Goal: Information Seeking & Learning: Check status

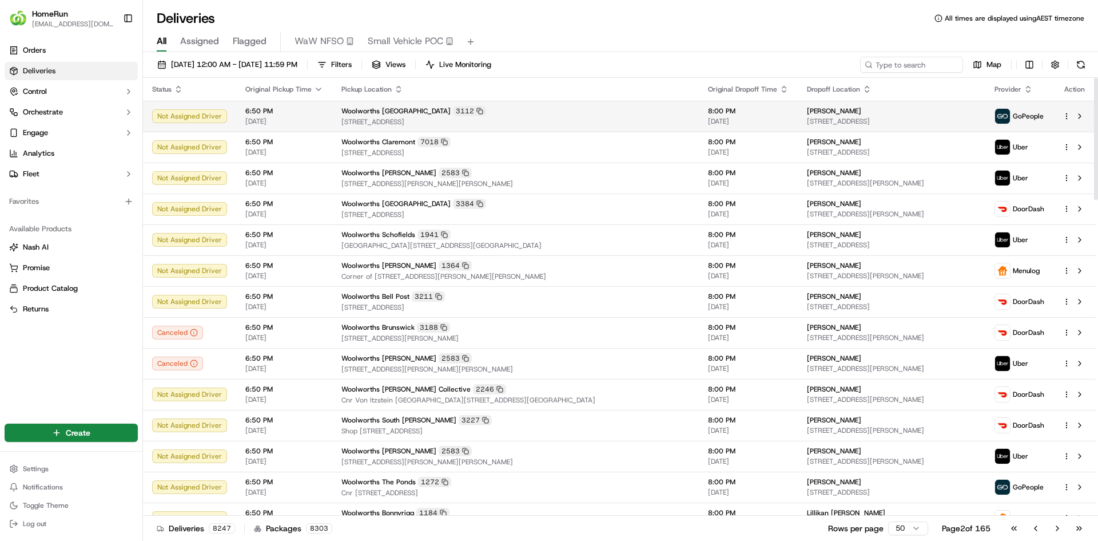
drag, startPoint x: 714, startPoint y: 113, endPoint x: 701, endPoint y: 104, distance: 15.7
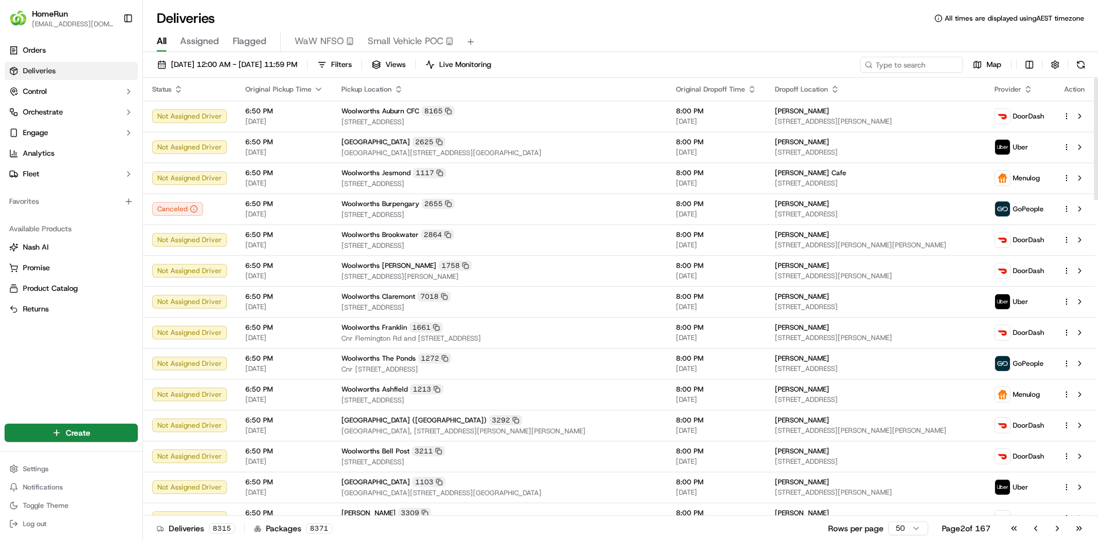
click at [172, 90] on span "Status" at bounding box center [161, 89] width 19 height 9
click at [181, 89] on icon "button" at bounding box center [178, 89] width 9 height 9
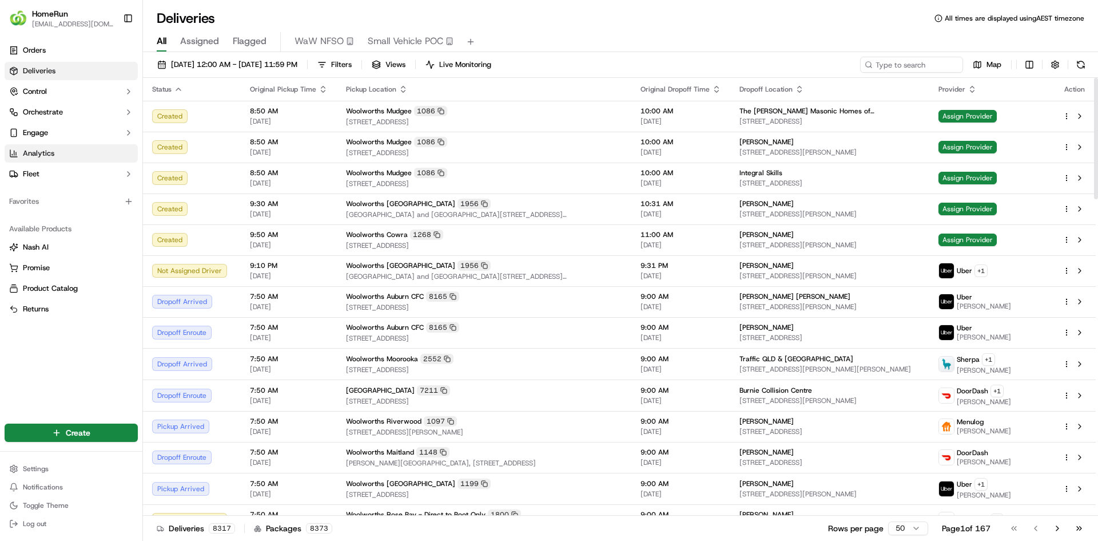
click at [73, 145] on link "Analytics" at bounding box center [71, 153] width 133 height 18
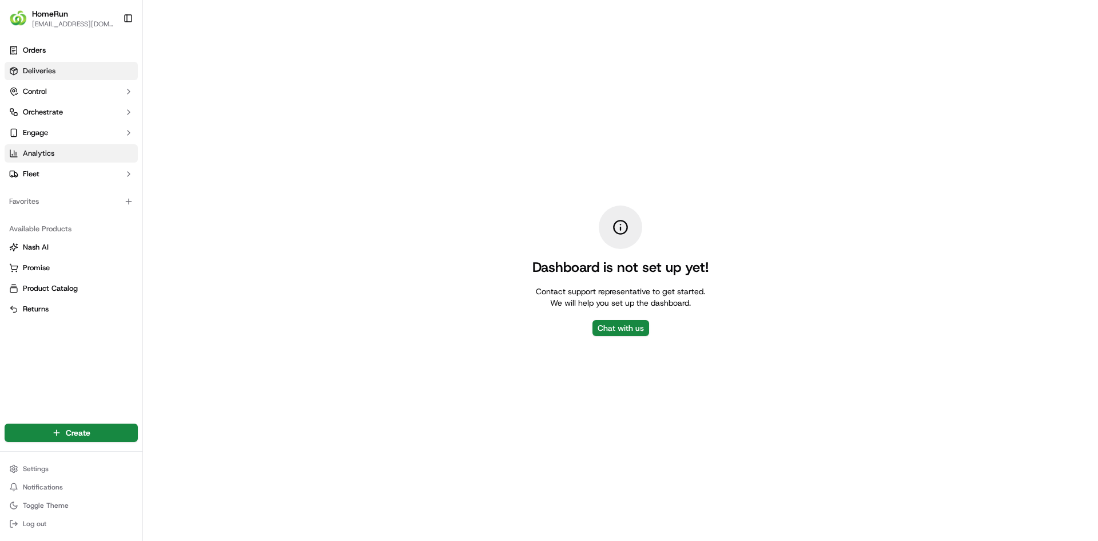
click at [91, 72] on link "Deliveries" at bounding box center [71, 71] width 133 height 18
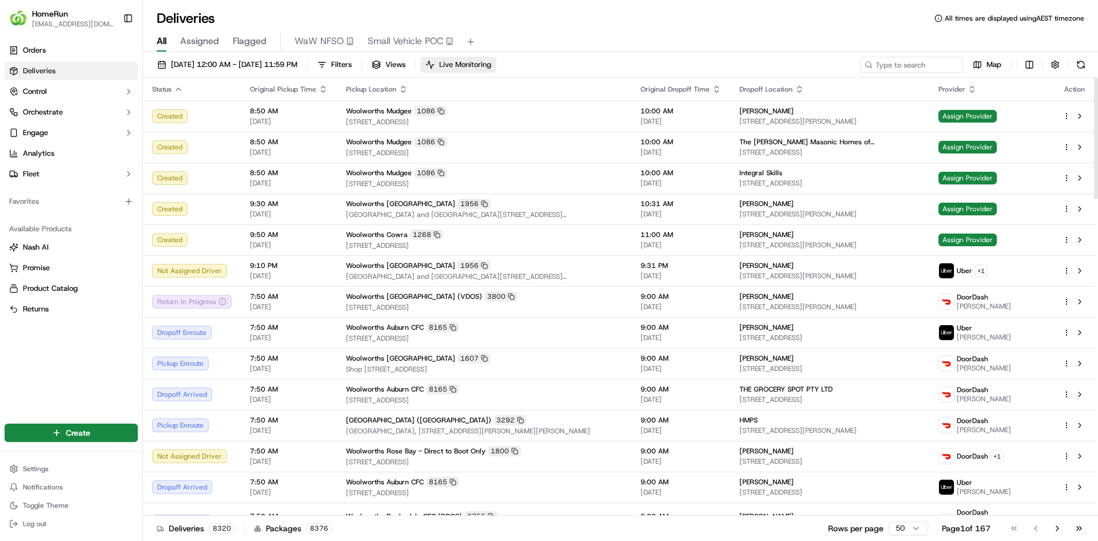
click at [483, 69] on button "Live Monitoring" at bounding box center [459, 65] width 76 height 16
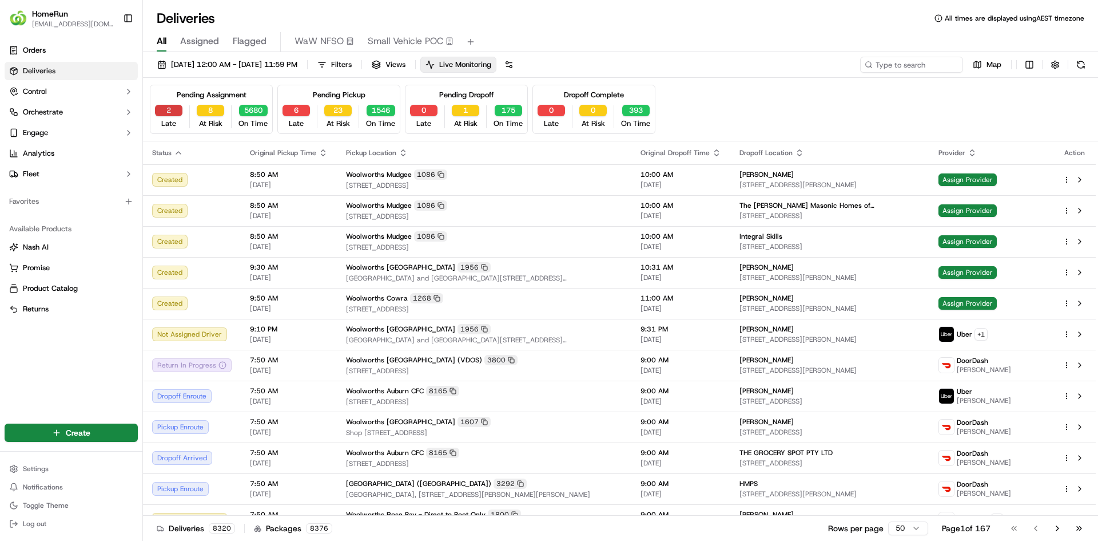
click at [178, 109] on button "2" at bounding box center [168, 110] width 27 height 11
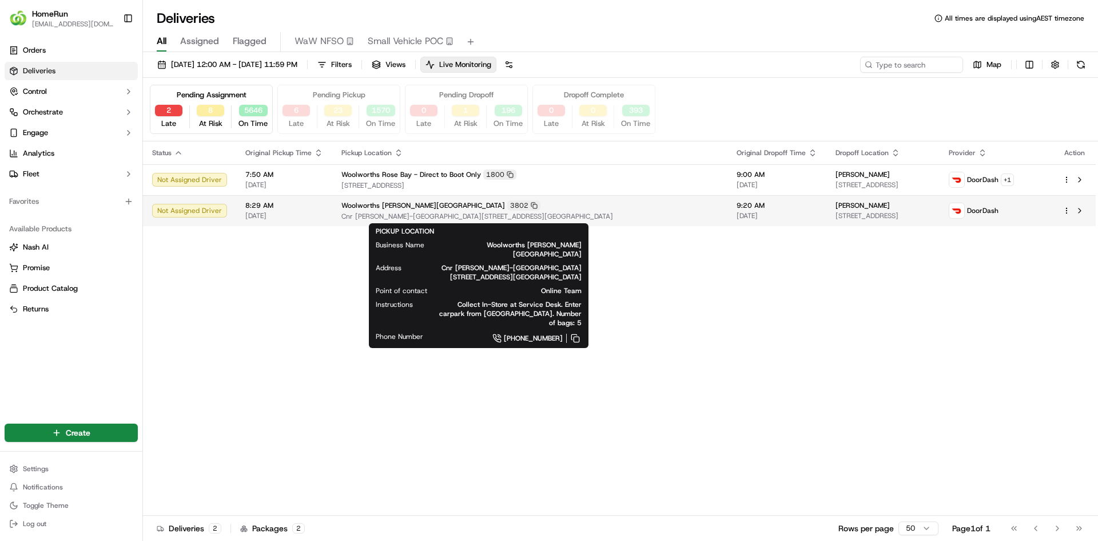
click at [474, 217] on span "Cnr [PERSON_NAME]-[GEOGRAPHIC_DATA][STREET_ADDRESS][GEOGRAPHIC_DATA]" at bounding box center [530, 216] width 377 height 9
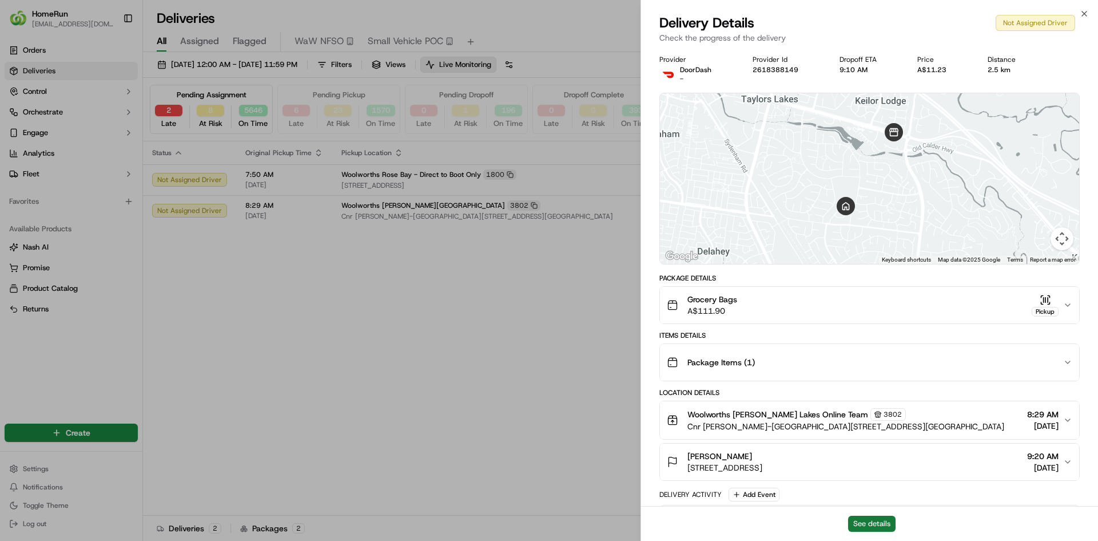
drag, startPoint x: 880, startPoint y: 519, endPoint x: 864, endPoint y: 523, distance: 16.1
click at [864, 523] on button "See details" at bounding box center [871, 523] width 47 height 16
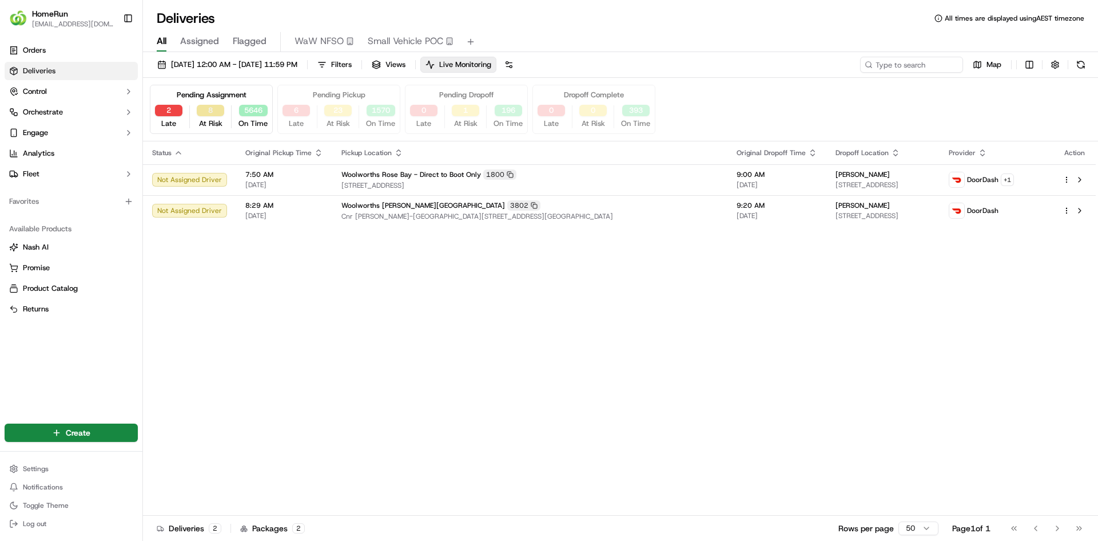
click at [209, 114] on button "8" at bounding box center [210, 110] width 27 height 11
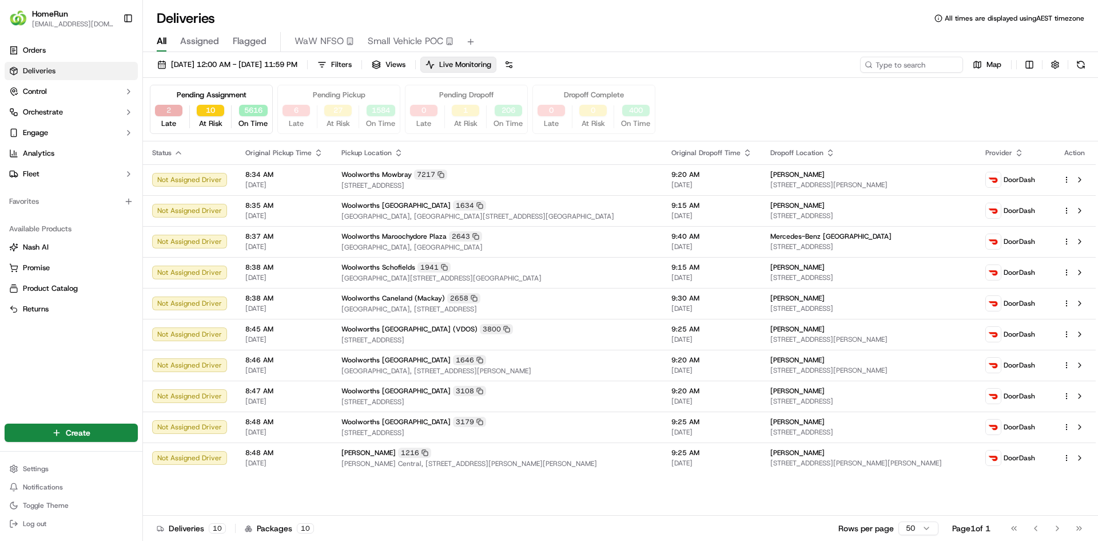
click at [177, 109] on button "2" at bounding box center [168, 110] width 27 height 11
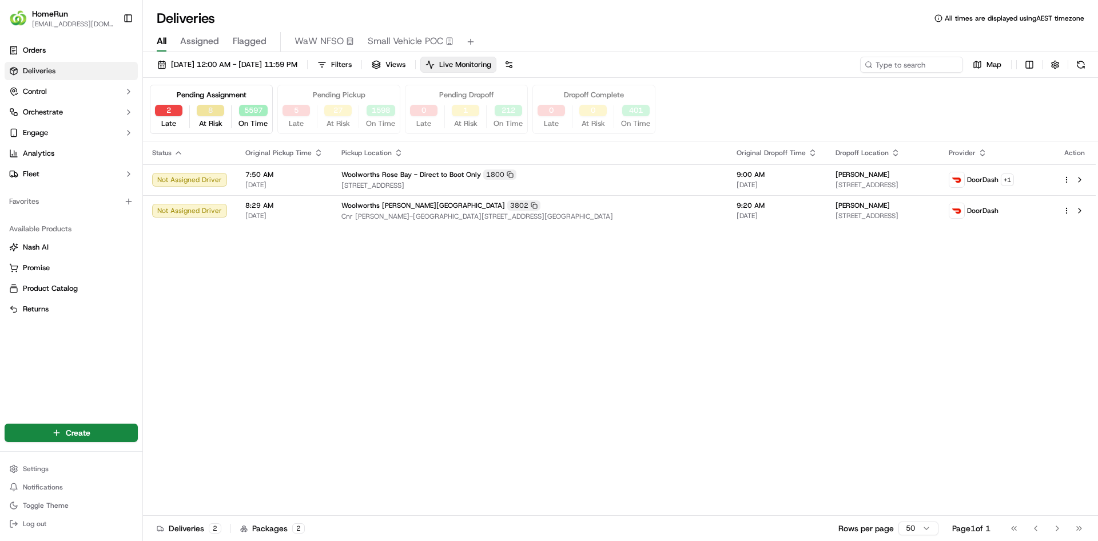
click at [215, 111] on button "8" at bounding box center [210, 110] width 27 height 11
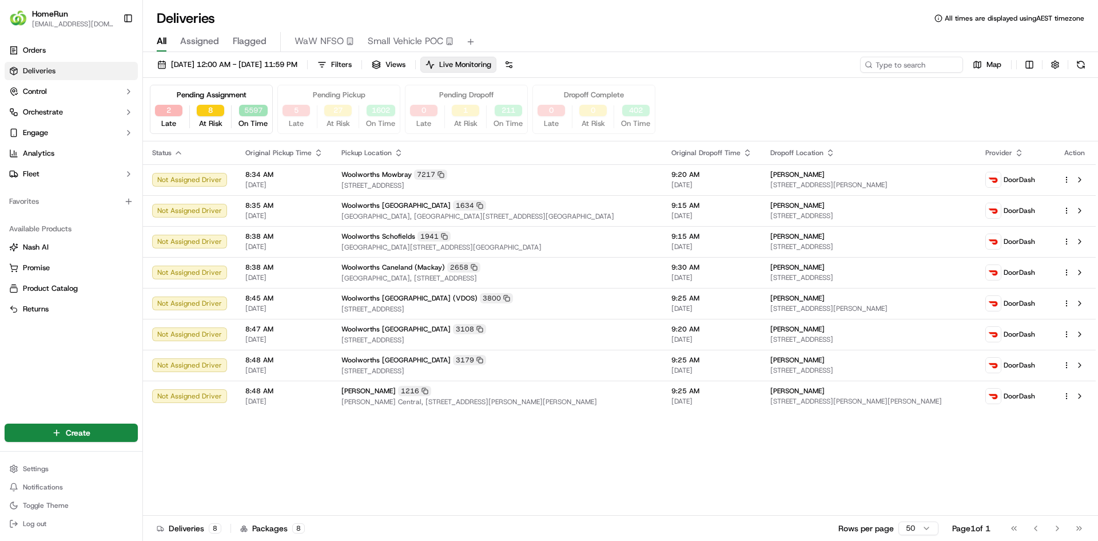
click at [244, 112] on button "5597" at bounding box center [253, 110] width 29 height 11
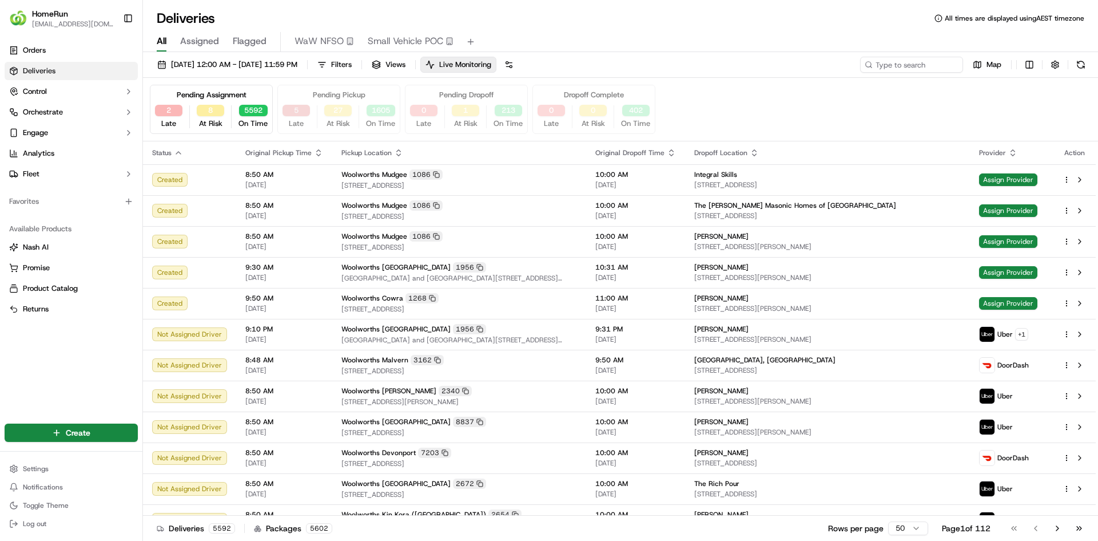
click at [308, 112] on button "5" at bounding box center [296, 110] width 27 height 11
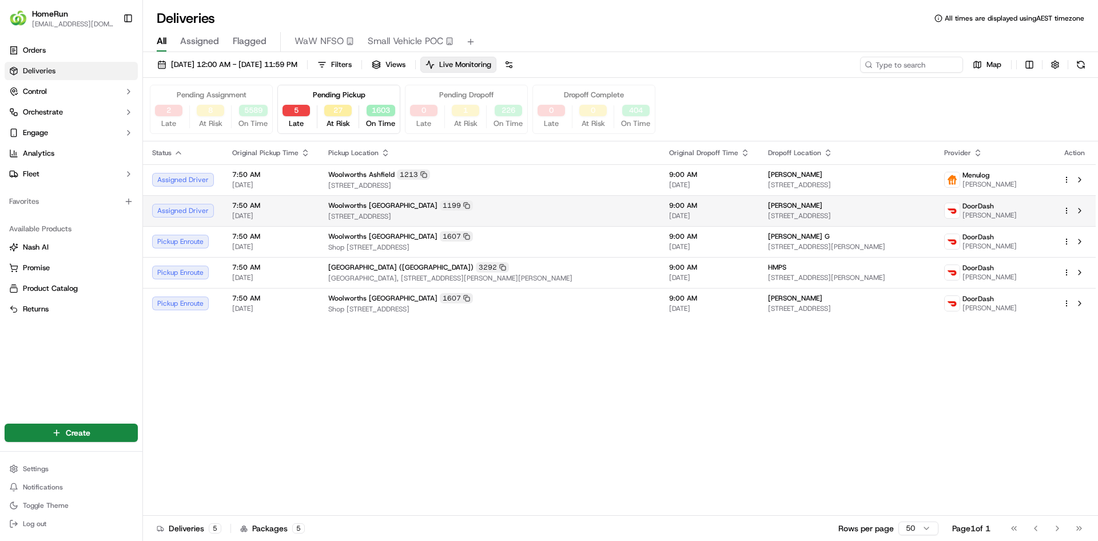
click at [174, 208] on div "Assigned Driver" at bounding box center [183, 211] width 62 height 14
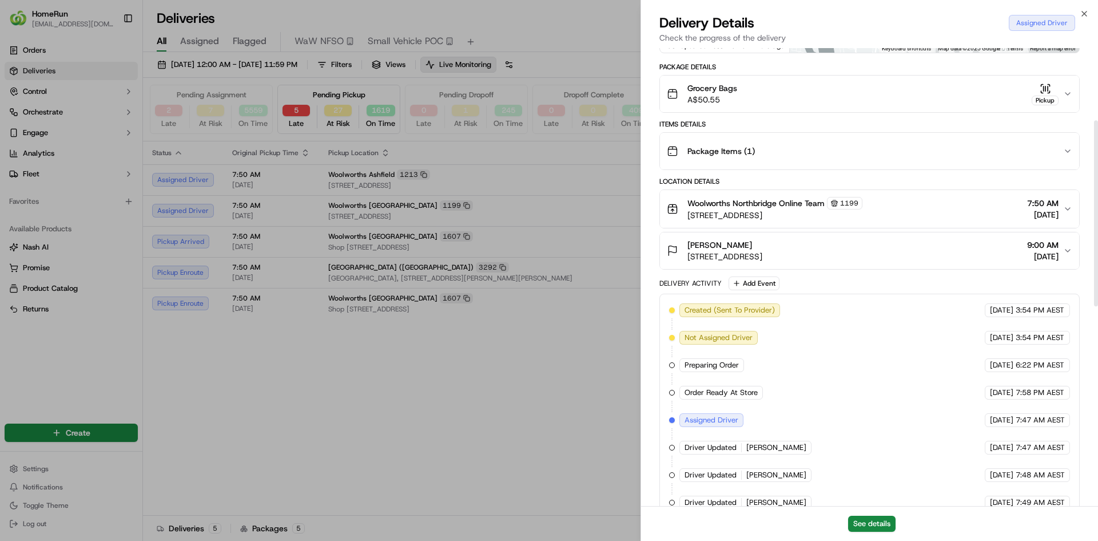
scroll to position [174, 0]
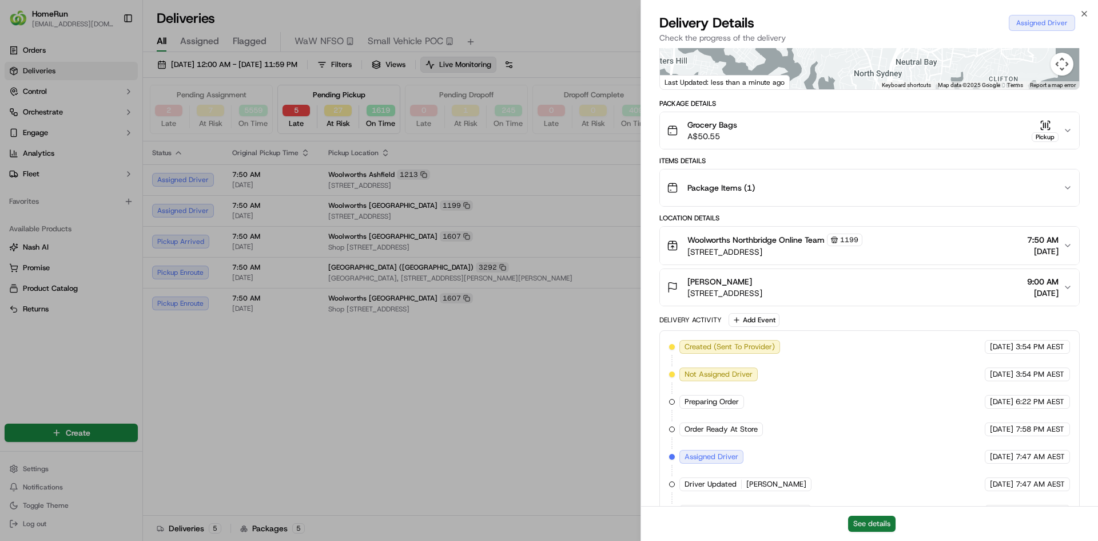
click at [862, 523] on button "See details" at bounding box center [871, 523] width 47 height 16
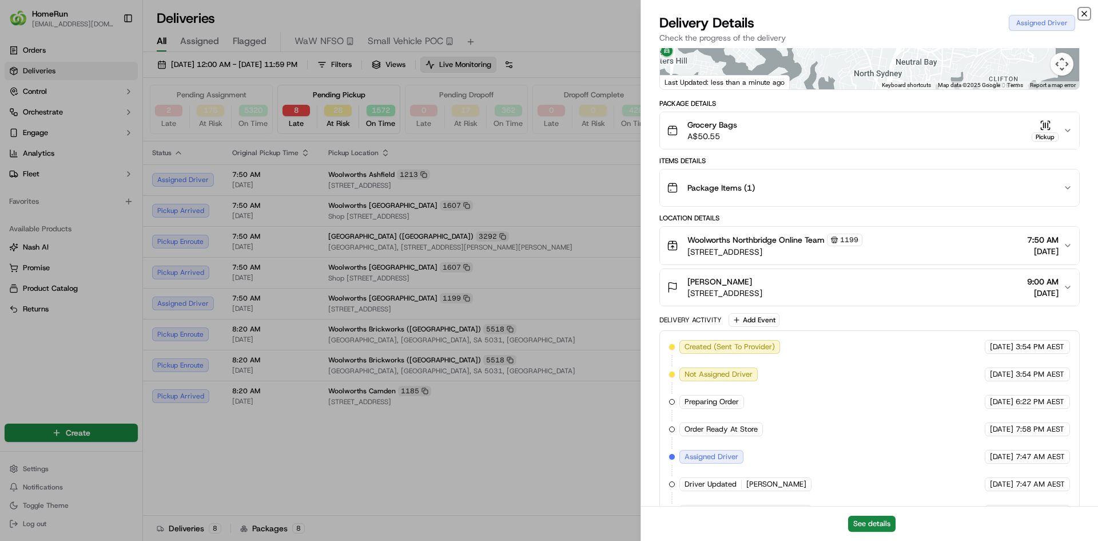
click at [1082, 11] on icon "button" at bounding box center [1084, 13] width 9 height 9
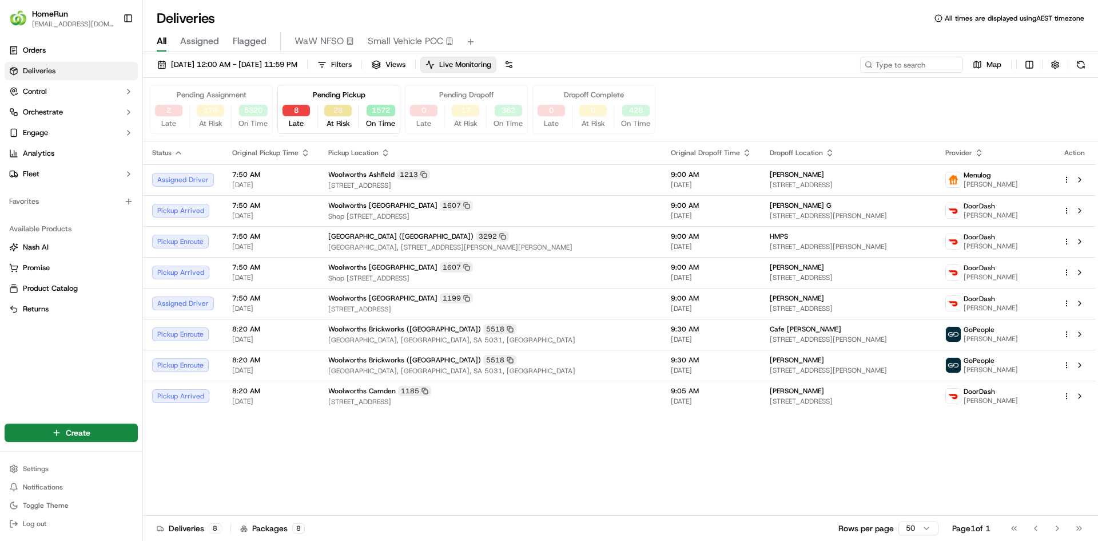
click at [342, 113] on button "28" at bounding box center [337, 110] width 27 height 11
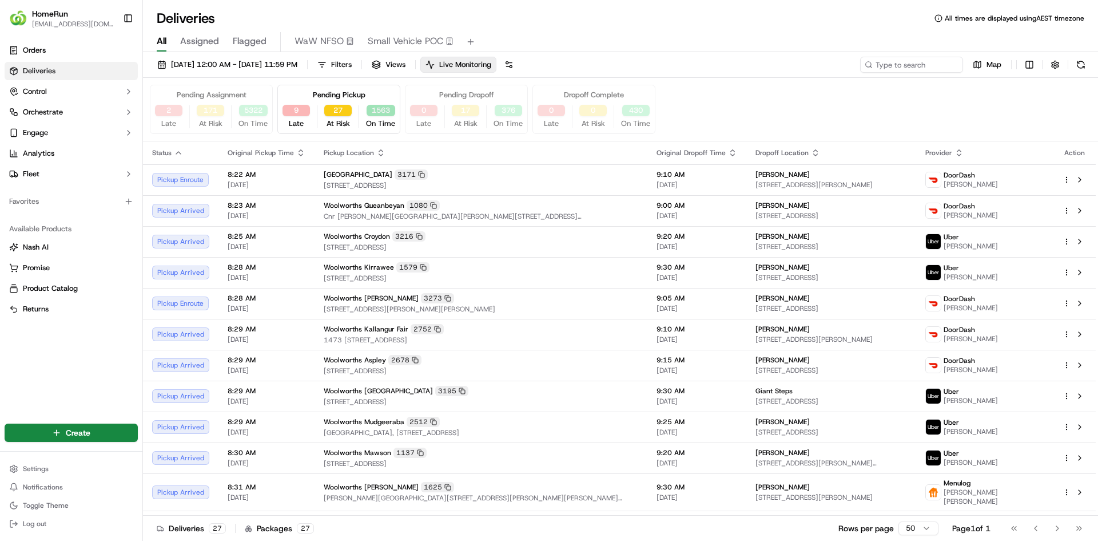
click at [391, 112] on button "1563" at bounding box center [381, 110] width 29 height 11
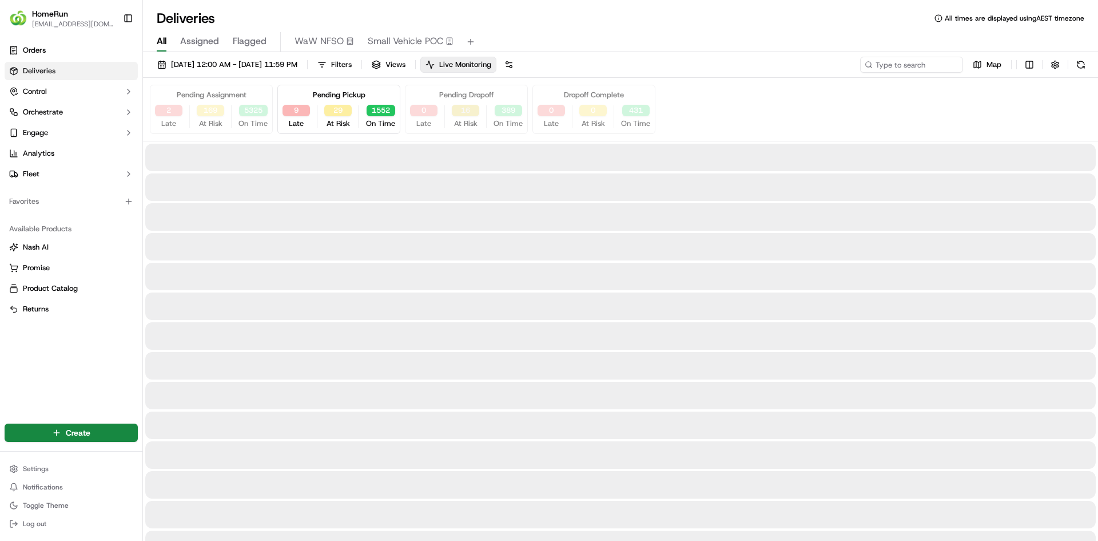
click at [463, 116] on button "16" at bounding box center [465, 110] width 27 height 11
click at [508, 114] on button "391" at bounding box center [508, 110] width 27 height 11
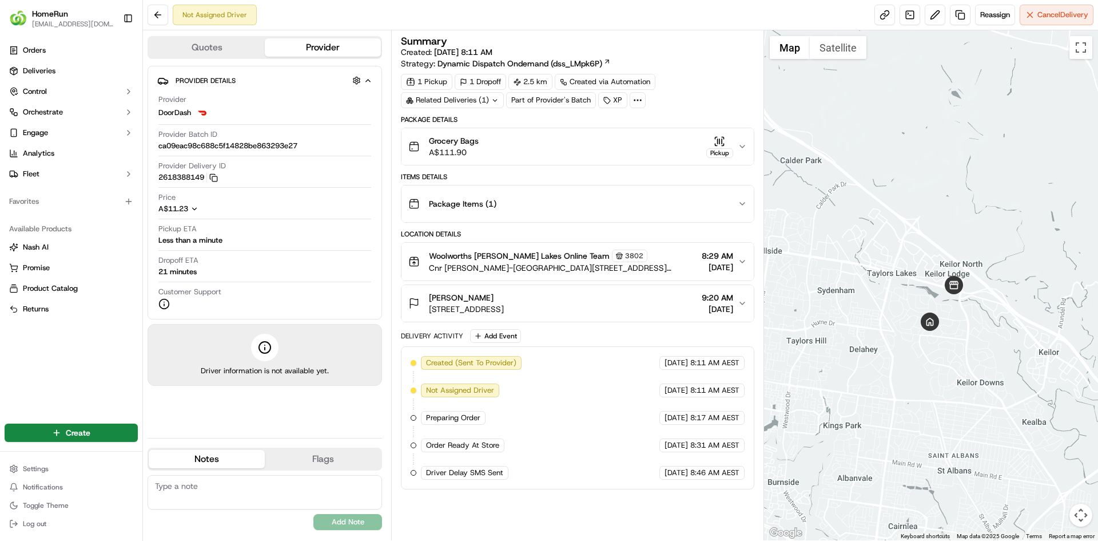
drag, startPoint x: 951, startPoint y: 316, endPoint x: 976, endPoint y: 345, distance: 38.1
click at [976, 345] on div at bounding box center [931, 285] width 335 height 510
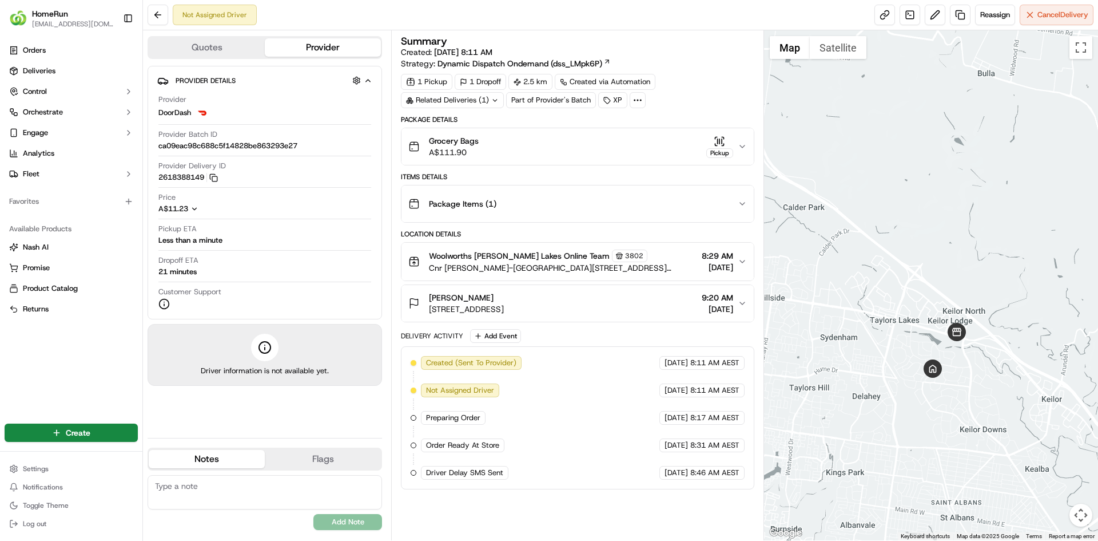
drag, startPoint x: 973, startPoint y: 341, endPoint x: 977, endPoint y: 394, distance: 53.4
click at [977, 394] on div at bounding box center [931, 285] width 335 height 510
drag, startPoint x: 956, startPoint y: 372, endPoint x: 902, endPoint y: 340, distance: 62.9
click at [902, 340] on div at bounding box center [931, 285] width 335 height 510
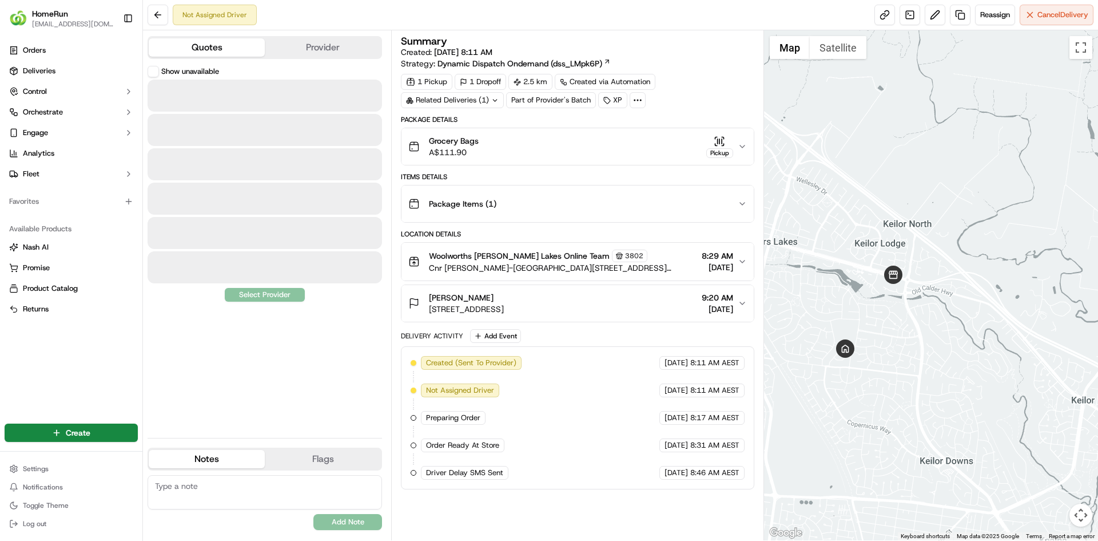
click at [238, 49] on button "Quotes" at bounding box center [207, 47] width 116 height 18
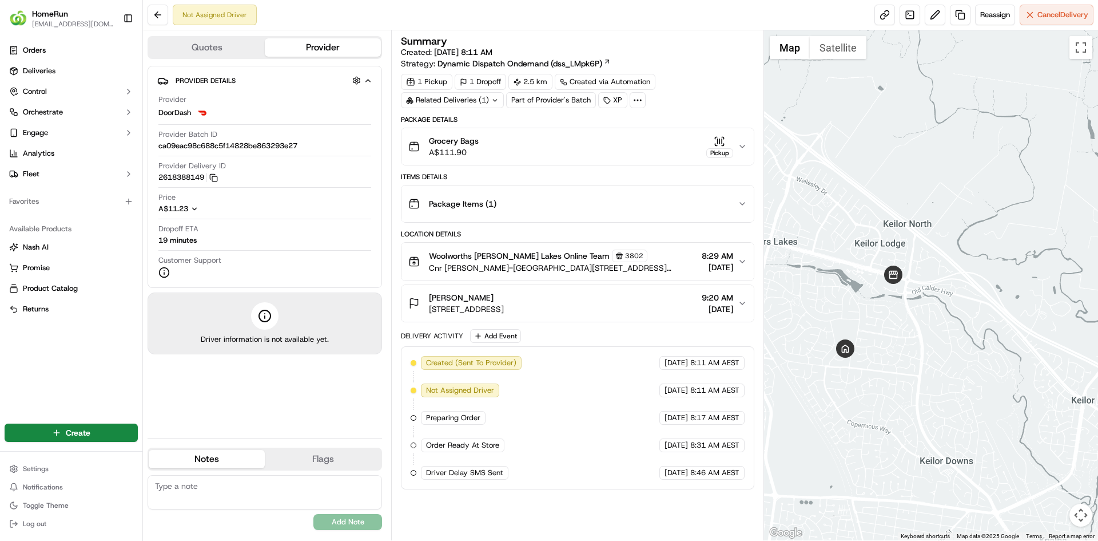
click at [326, 49] on button "Provider" at bounding box center [323, 47] width 116 height 18
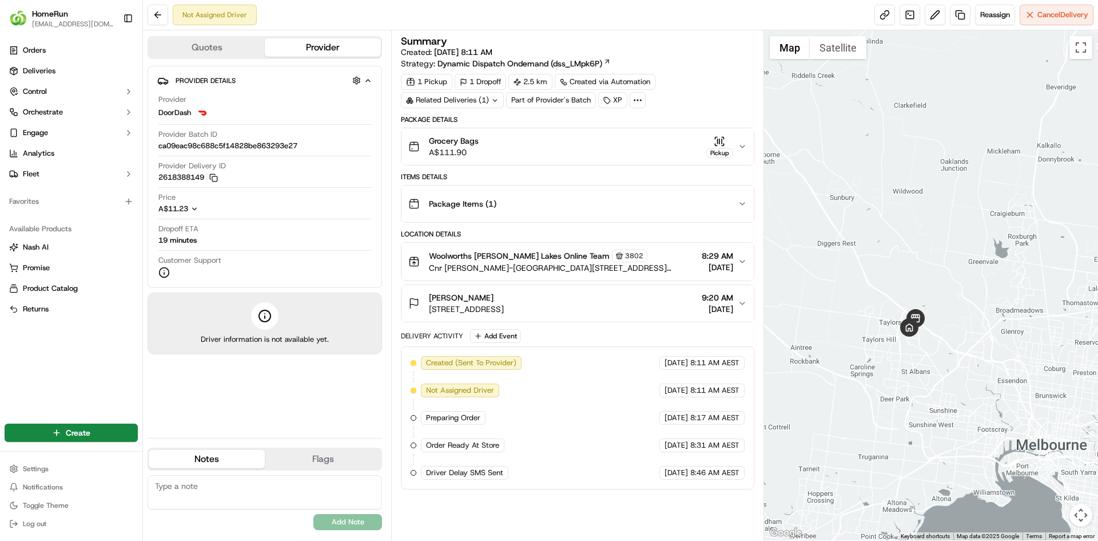
drag, startPoint x: 944, startPoint y: 364, endPoint x: 941, endPoint y: 348, distance: 16.9
click at [940, 352] on div at bounding box center [931, 285] width 335 height 510
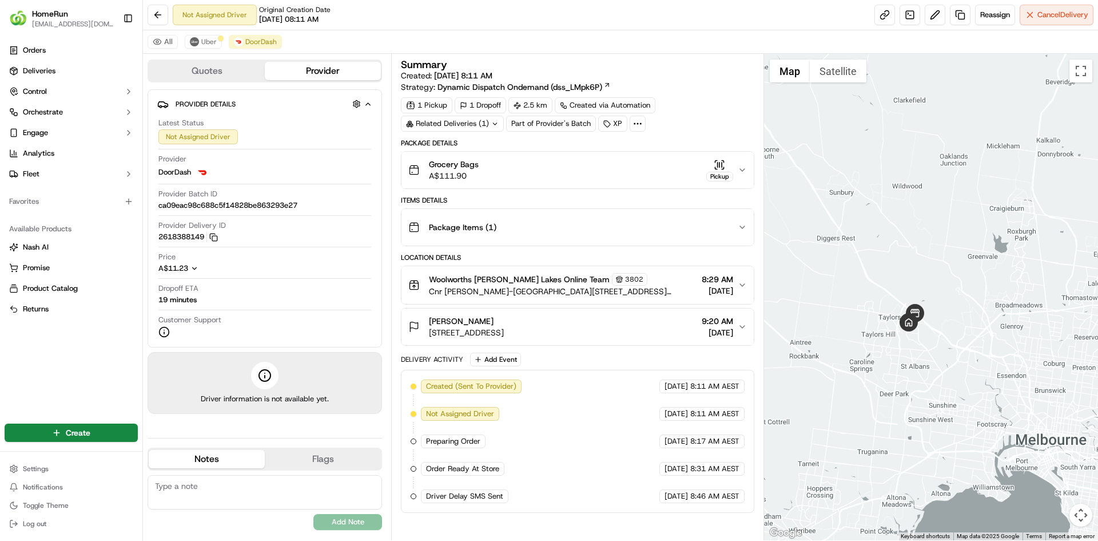
drag, startPoint x: 934, startPoint y: 332, endPoint x: 943, endPoint y: 340, distance: 12.2
click at [943, 340] on div at bounding box center [931, 297] width 335 height 486
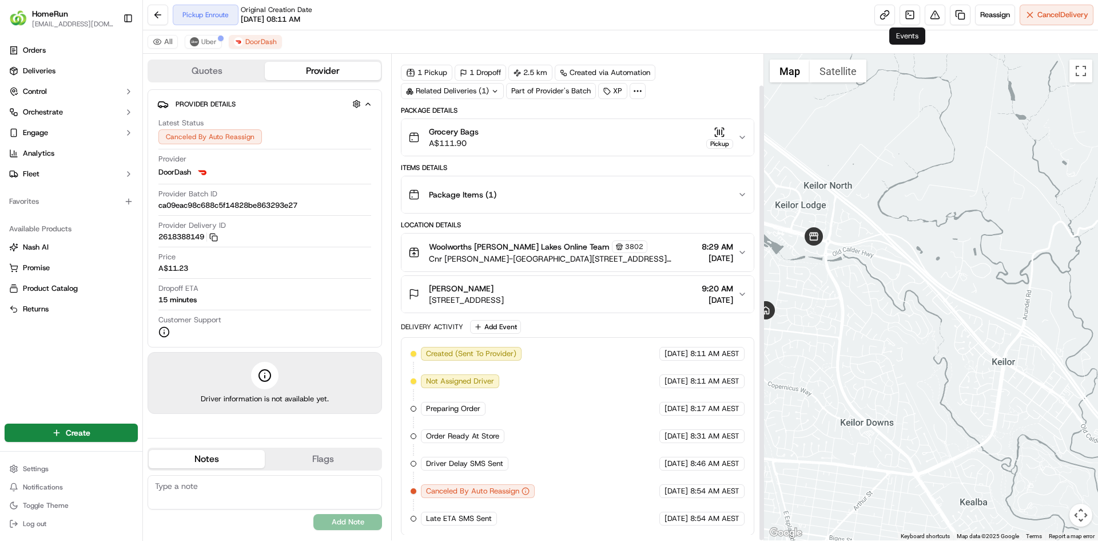
scroll to position [33, 0]
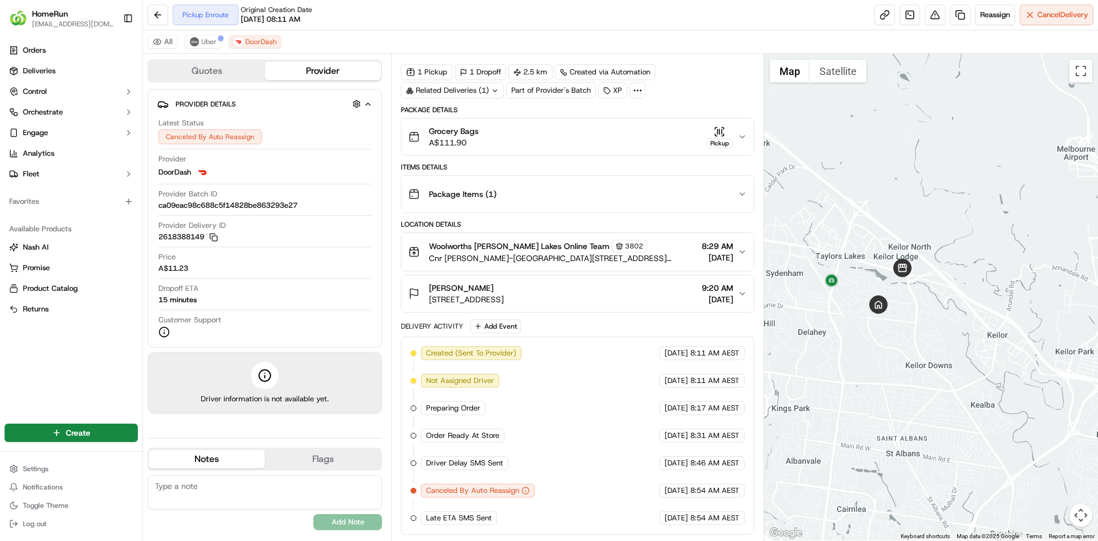
drag, startPoint x: 831, startPoint y: 287, endPoint x: 914, endPoint y: 303, distance: 84.5
click at [914, 303] on div at bounding box center [931, 297] width 335 height 486
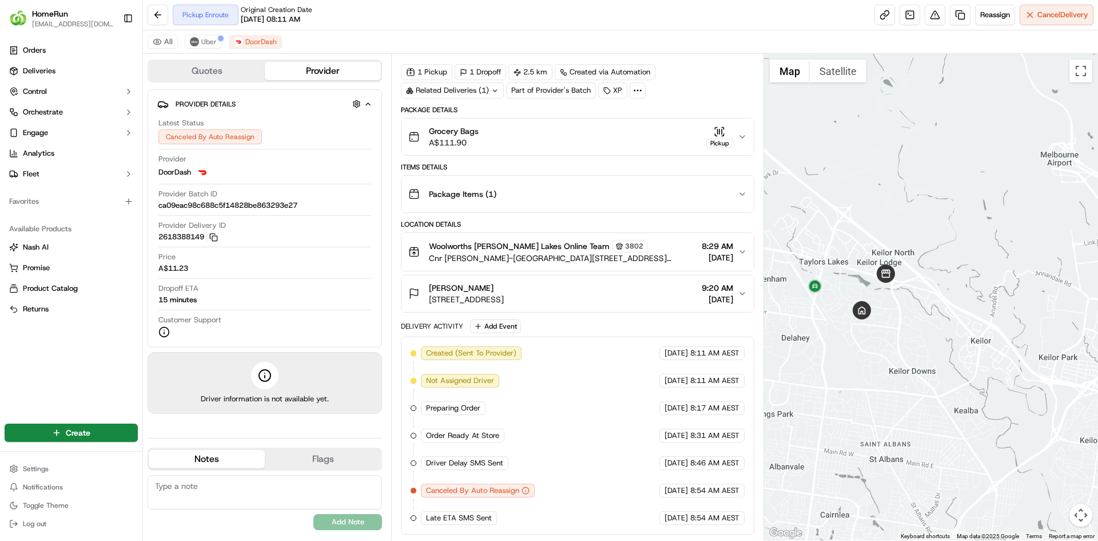
drag, startPoint x: 914, startPoint y: 303, endPoint x: 895, endPoint y: 310, distance: 20.1
click at [895, 310] on div at bounding box center [931, 297] width 335 height 486
click at [207, 38] on span "Uber" at bounding box center [208, 41] width 15 height 9
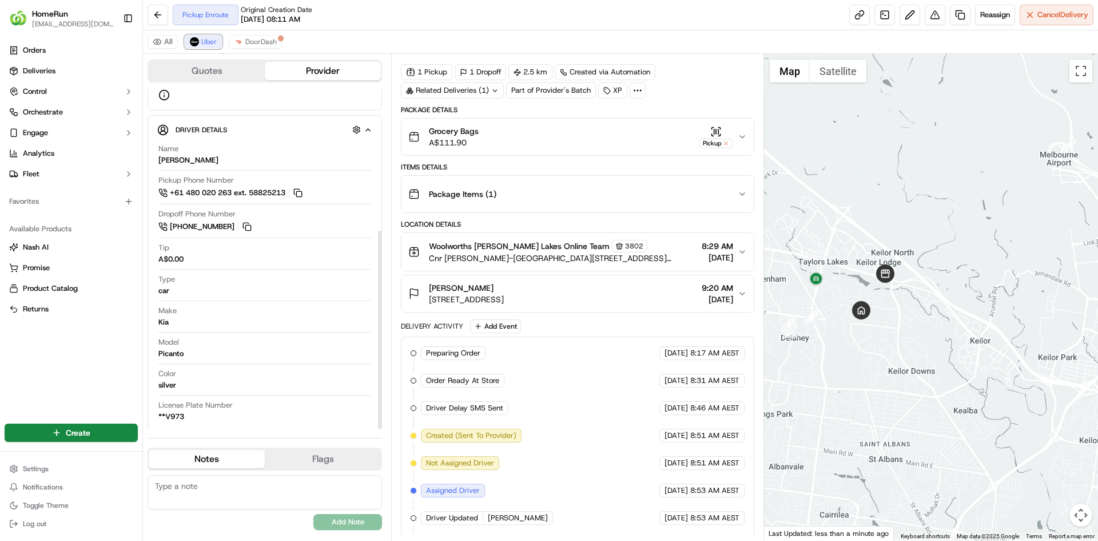
scroll to position [242, 0]
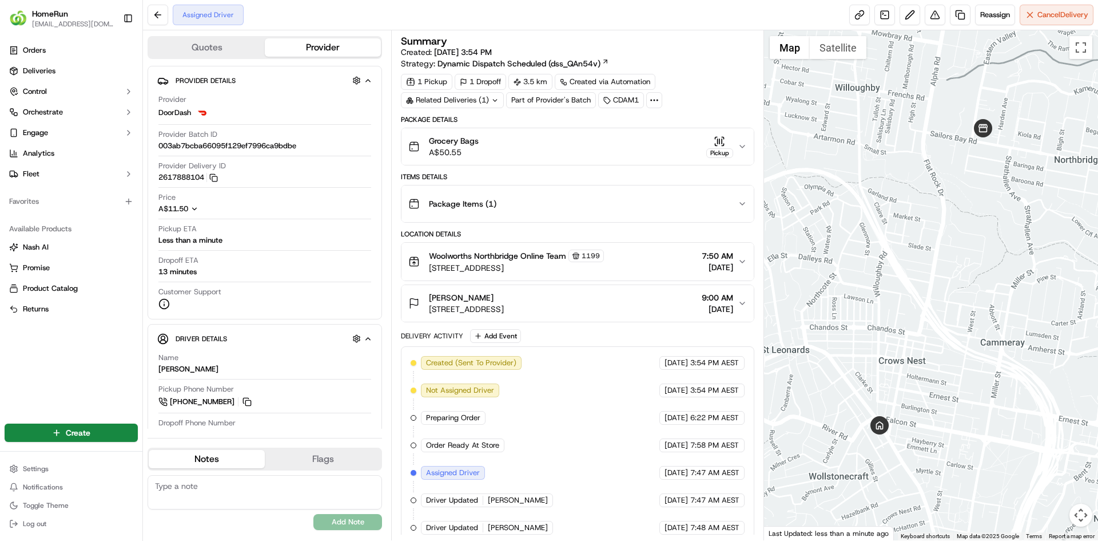
click at [935, 306] on div at bounding box center [931, 285] width 335 height 510
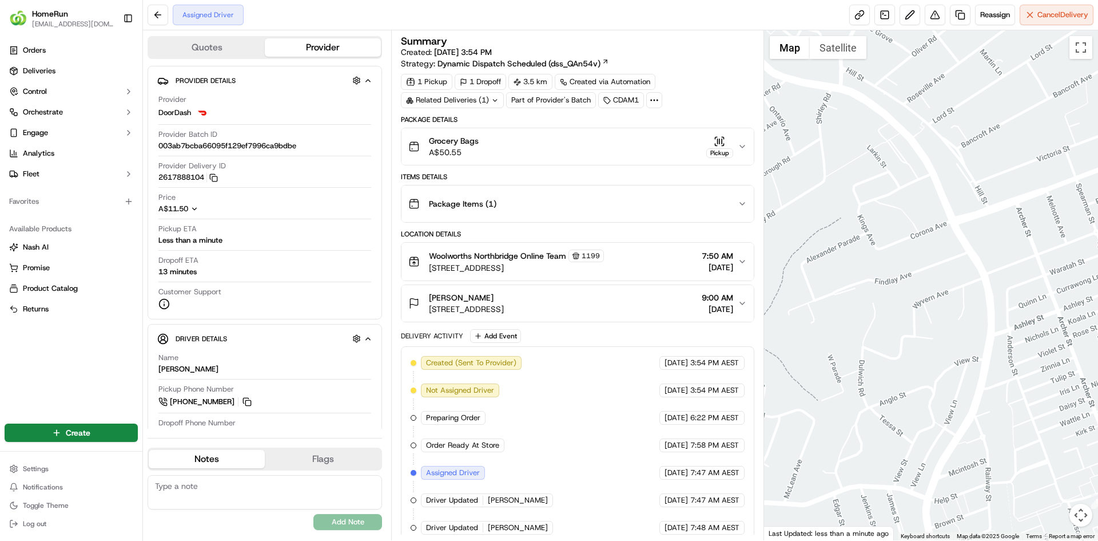
click at [478, 103] on div "Related Deliveries (1)" at bounding box center [452, 100] width 103 height 16
click at [478, 103] on div "Related Deliveries (2)" at bounding box center [452, 100] width 103 height 16
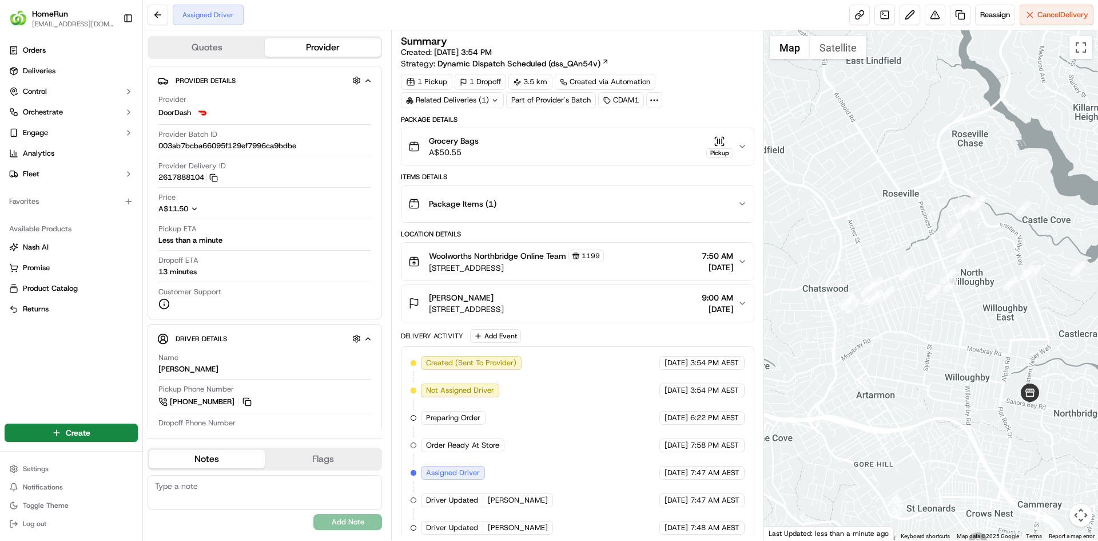
drag, startPoint x: 980, startPoint y: 361, endPoint x: 934, endPoint y: 342, distance: 49.7
click at [934, 342] on div at bounding box center [931, 285] width 335 height 510
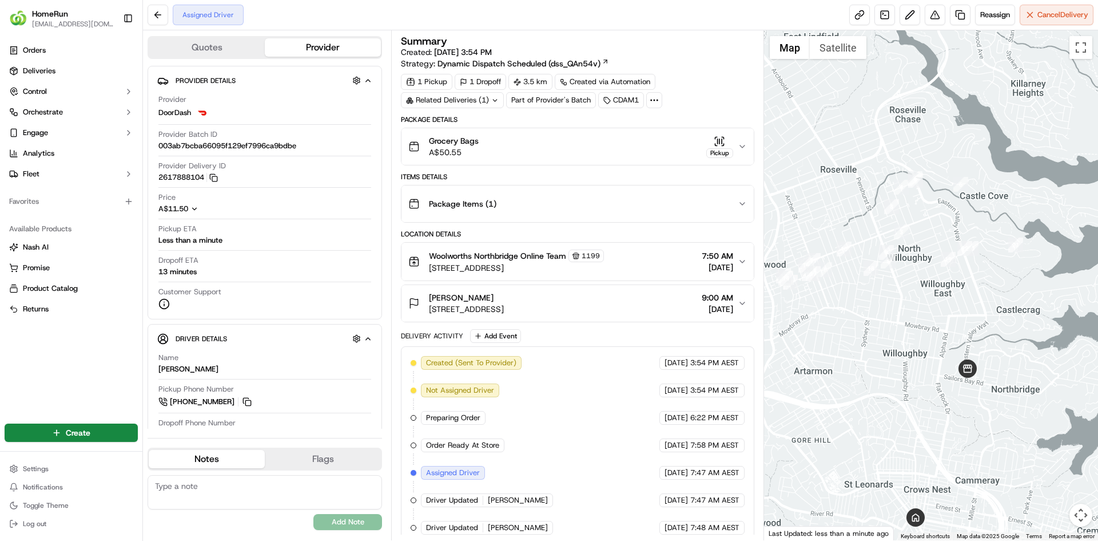
drag, startPoint x: 943, startPoint y: 374, endPoint x: 930, endPoint y: 345, distance: 31.7
click at [930, 346] on div at bounding box center [931, 285] width 335 height 510
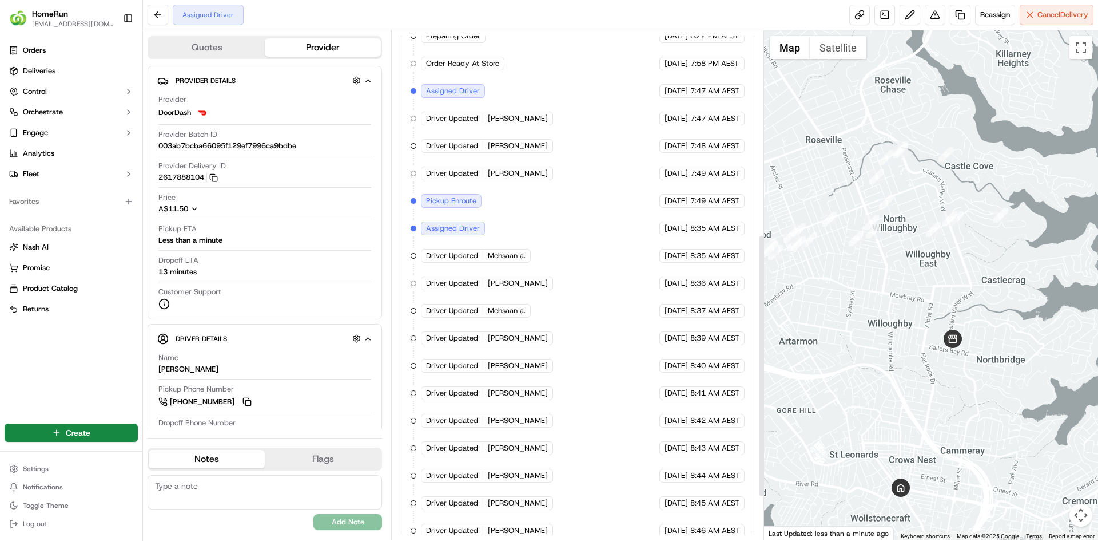
scroll to position [477, 0]
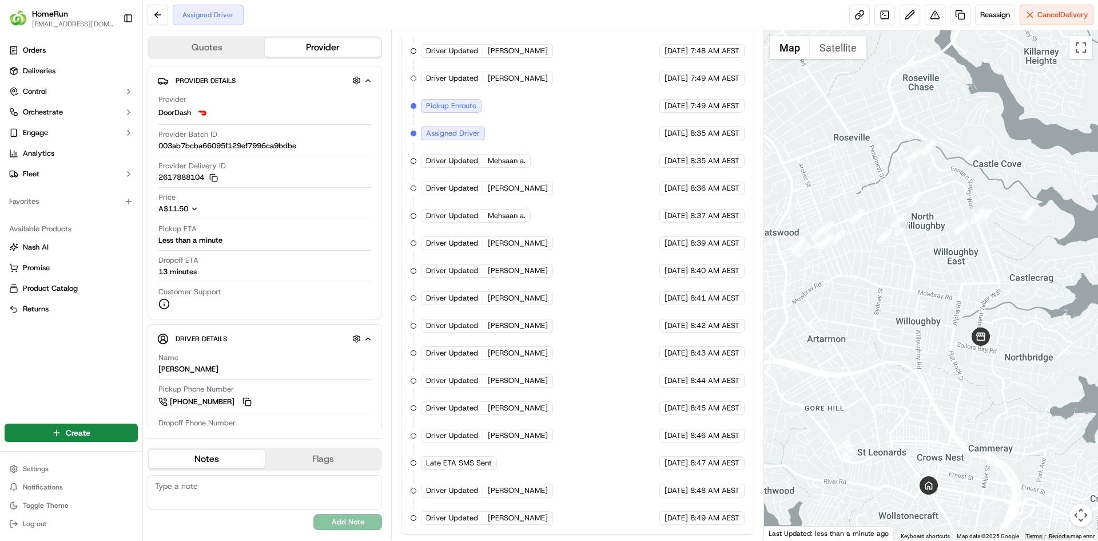
drag, startPoint x: 913, startPoint y: 261, endPoint x: 947, endPoint y: 257, distance: 34.5
click at [945, 259] on div at bounding box center [931, 285] width 335 height 510
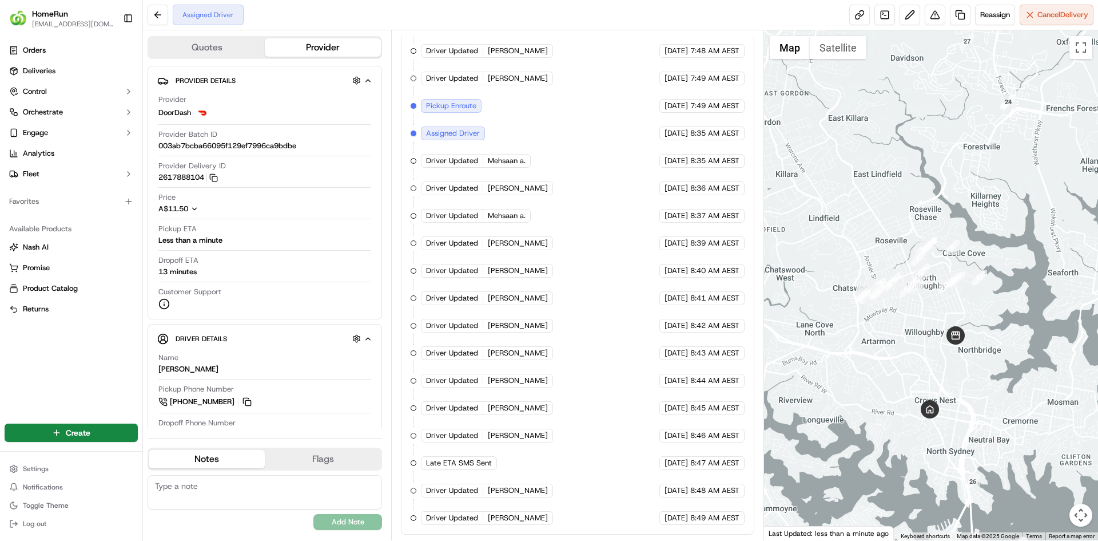
click at [965, 446] on div at bounding box center [931, 285] width 335 height 510
click at [919, 450] on div at bounding box center [931, 285] width 335 height 510
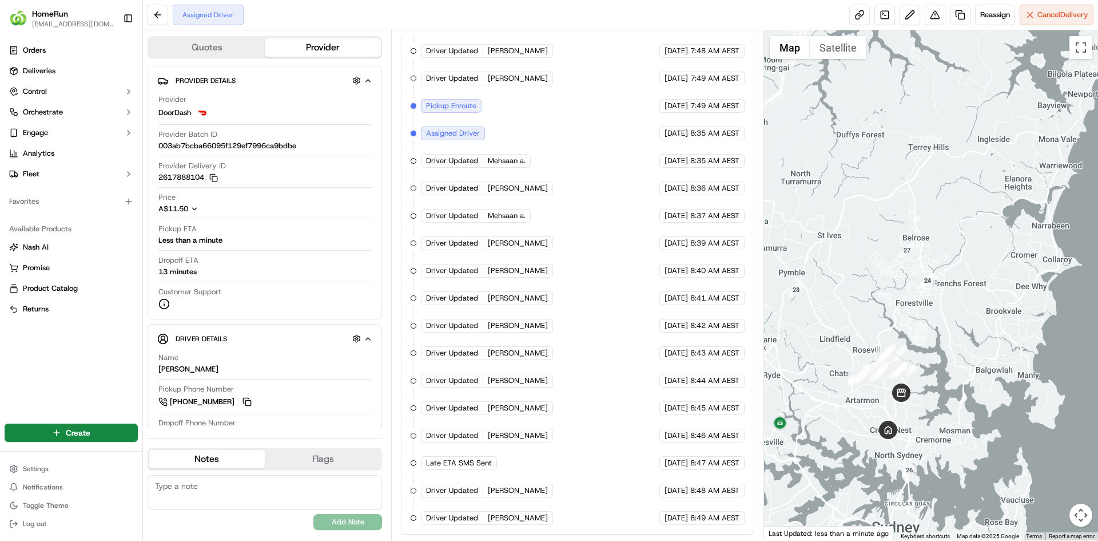
drag, startPoint x: 909, startPoint y: 433, endPoint x: 947, endPoint y: 419, distance: 40.0
click at [946, 421] on div at bounding box center [931, 285] width 335 height 510
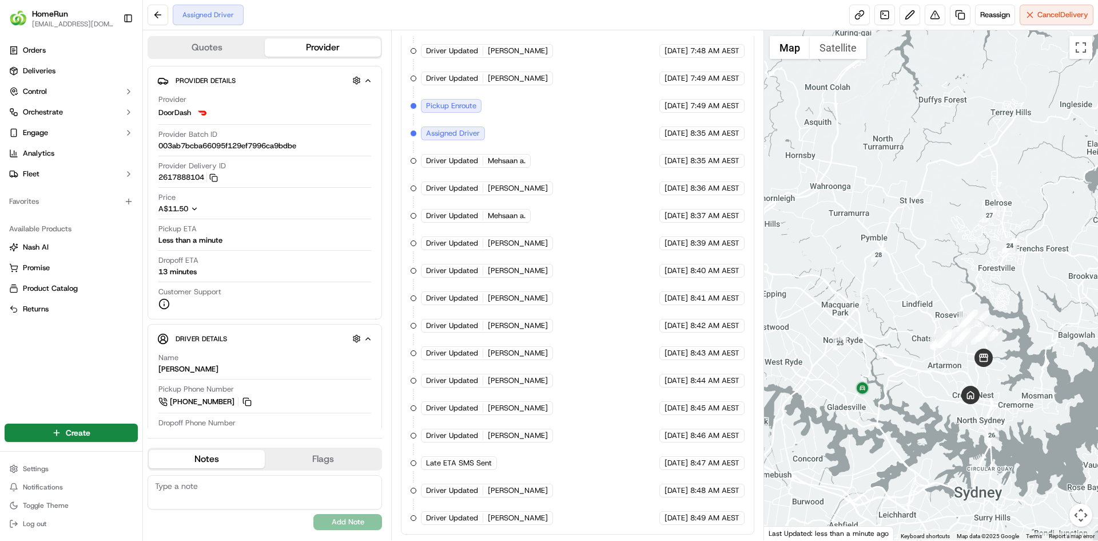
drag, startPoint x: 942, startPoint y: 417, endPoint x: 918, endPoint y: 393, distance: 34.0
click at [918, 393] on div at bounding box center [931, 285] width 335 height 510
click at [233, 51] on button "Quotes" at bounding box center [207, 47] width 116 height 18
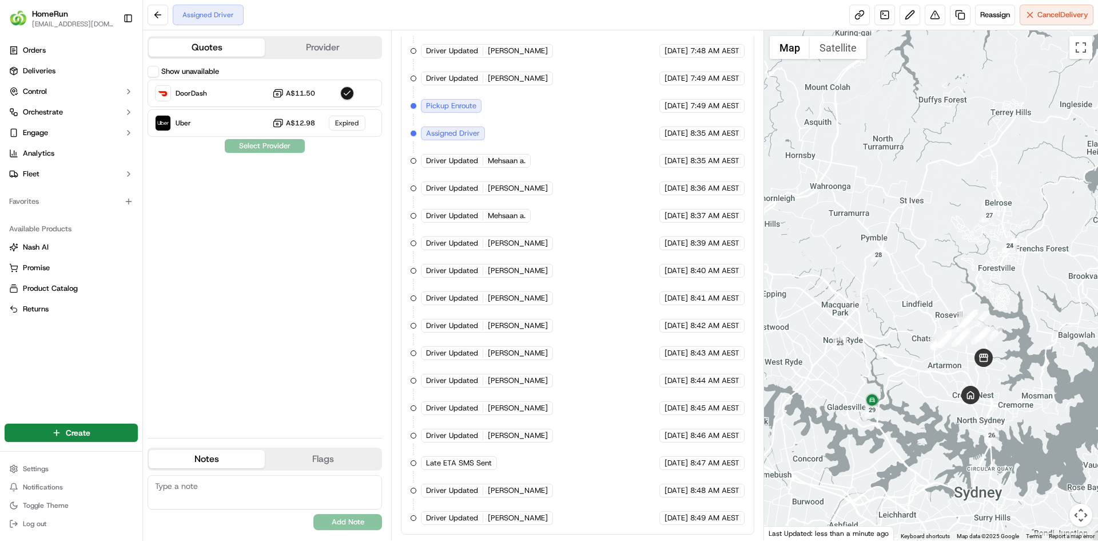
click at [307, 46] on button "Provider" at bounding box center [323, 47] width 116 height 18
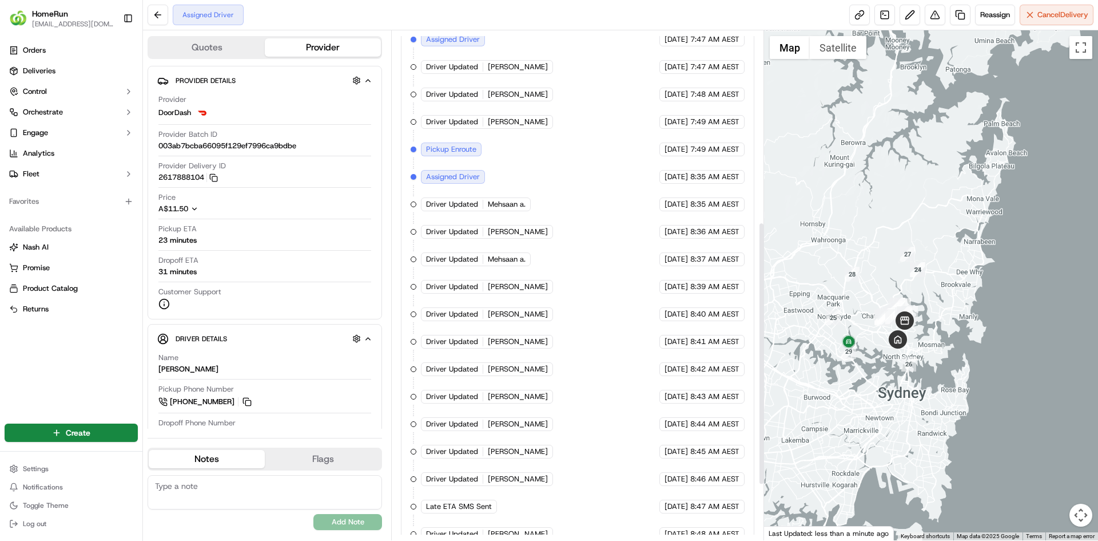
scroll to position [362, 0]
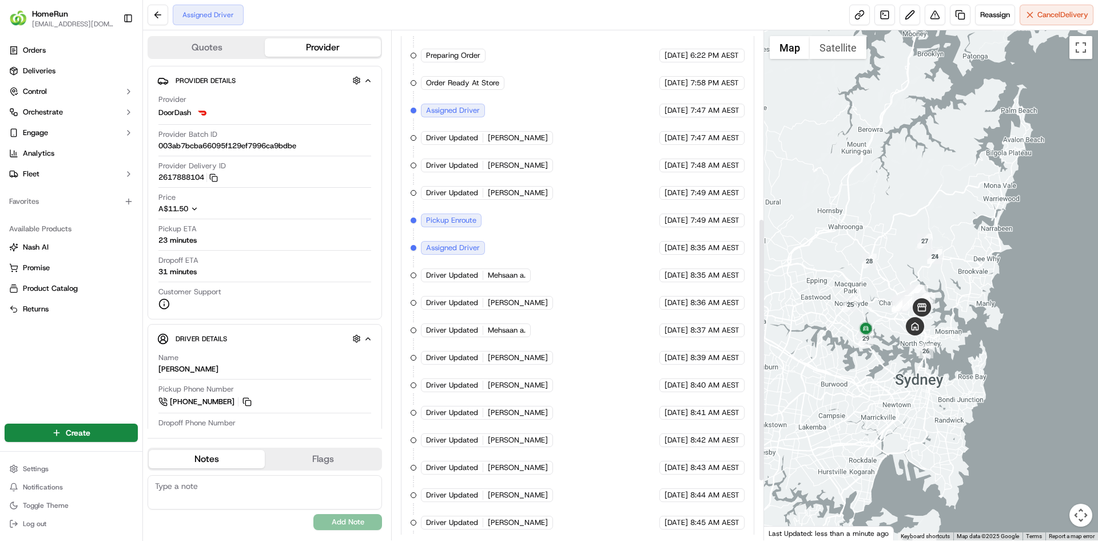
drag, startPoint x: 868, startPoint y: 389, endPoint x: 887, endPoint y: 373, distance: 24.8
click at [887, 373] on div at bounding box center [931, 285] width 335 height 510
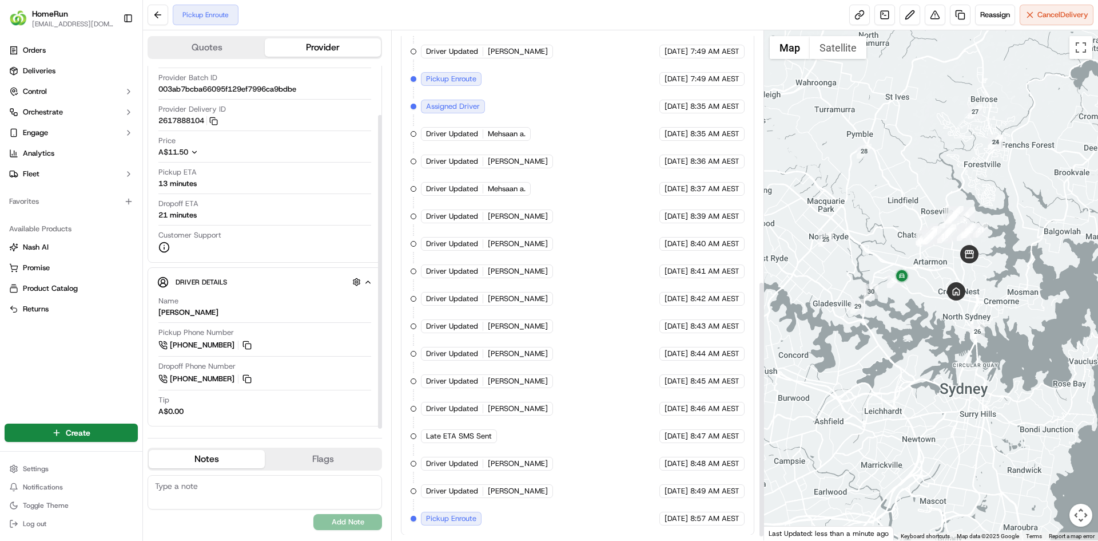
scroll to position [504, 0]
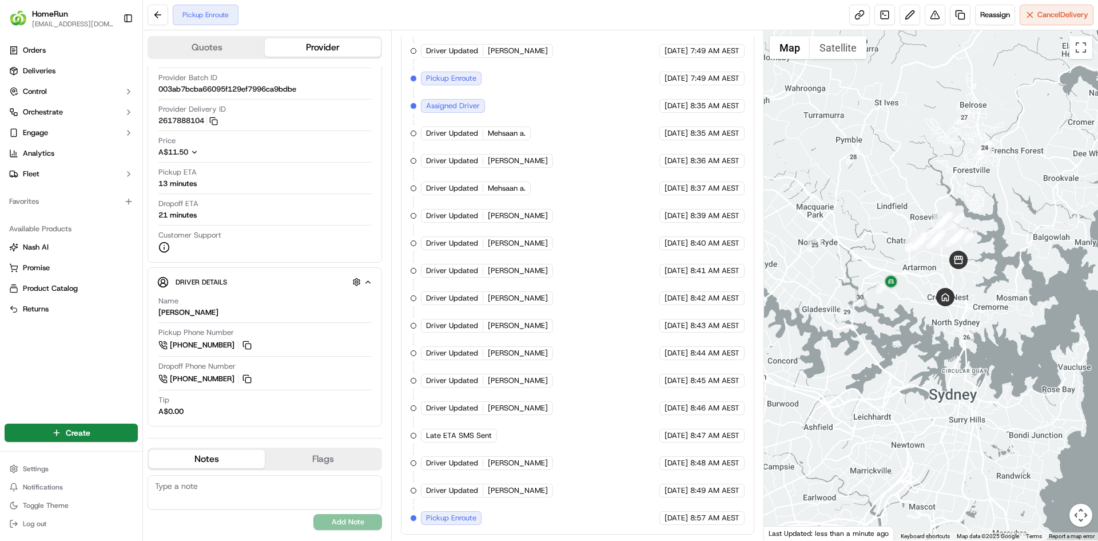
drag, startPoint x: 918, startPoint y: 327, endPoint x: 905, endPoint y: 334, distance: 14.3
click at [905, 334] on div at bounding box center [931, 285] width 335 height 510
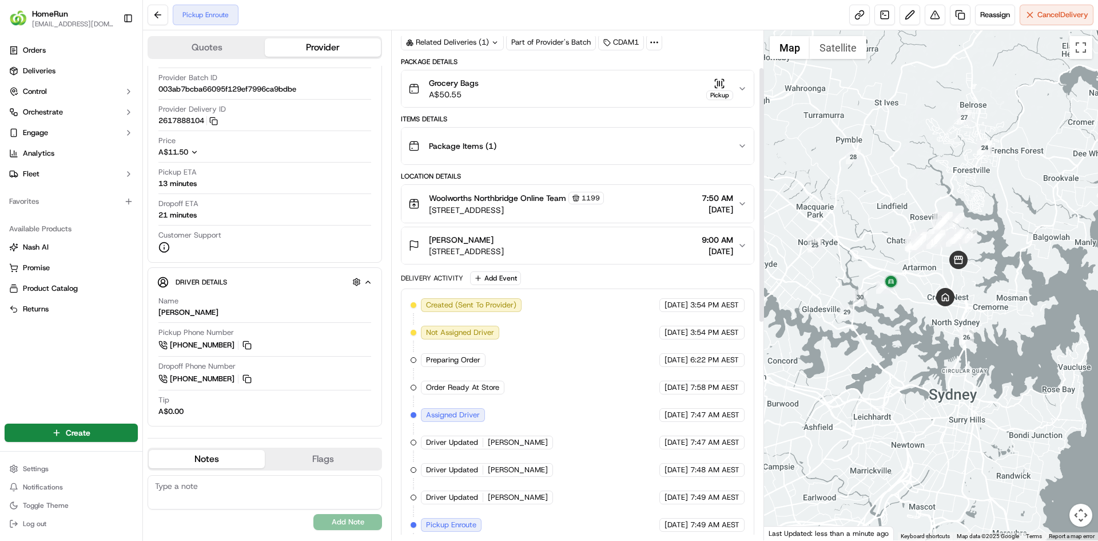
scroll to position [0, 0]
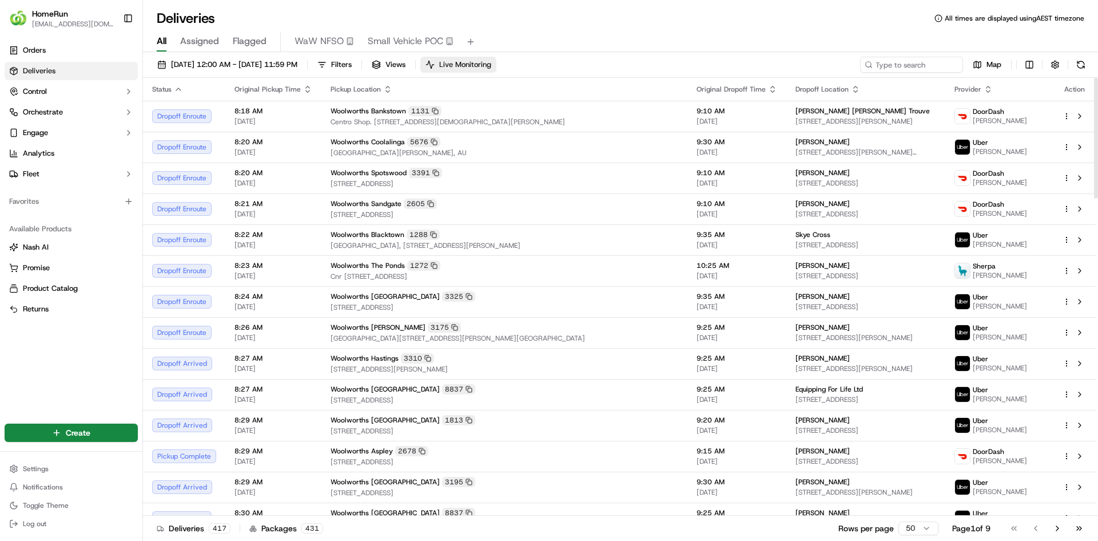
click at [497, 70] on button "Live Monitoring" at bounding box center [459, 65] width 76 height 16
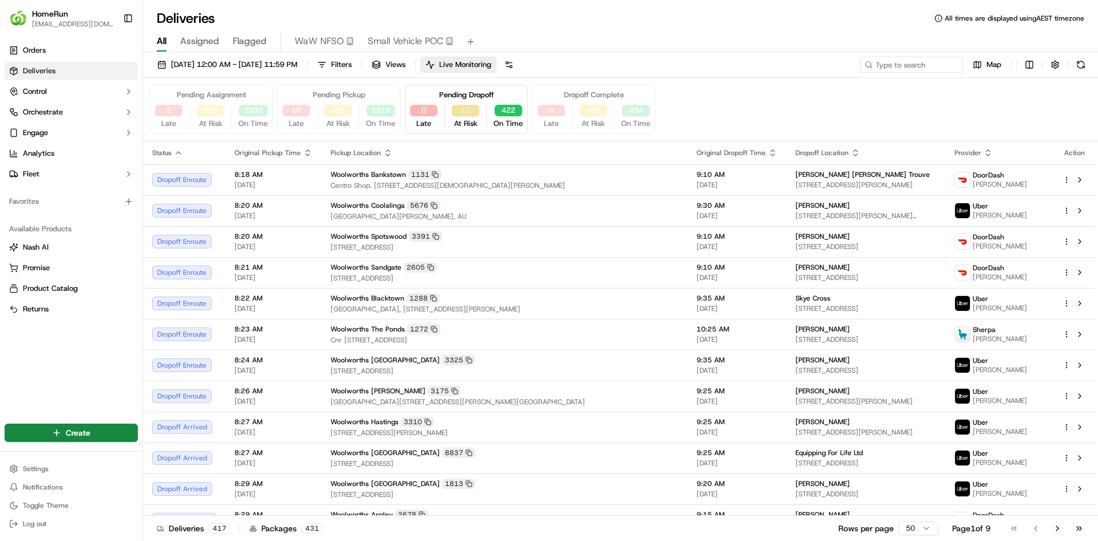
click at [465, 108] on button "17" at bounding box center [465, 110] width 27 height 11
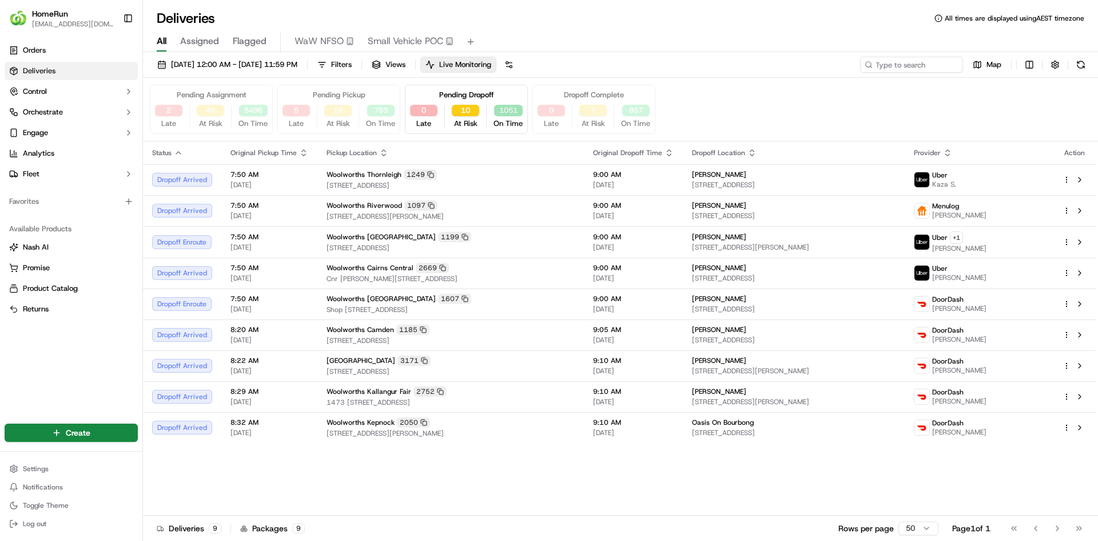
click at [507, 110] on button "1051" at bounding box center [508, 110] width 29 height 11
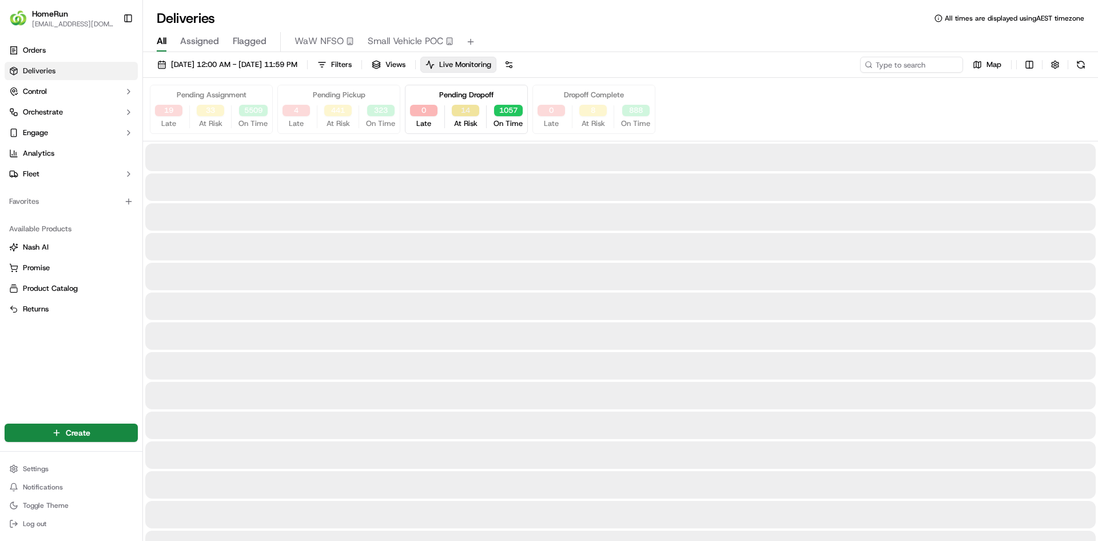
click at [474, 114] on button "14" at bounding box center [465, 110] width 27 height 11
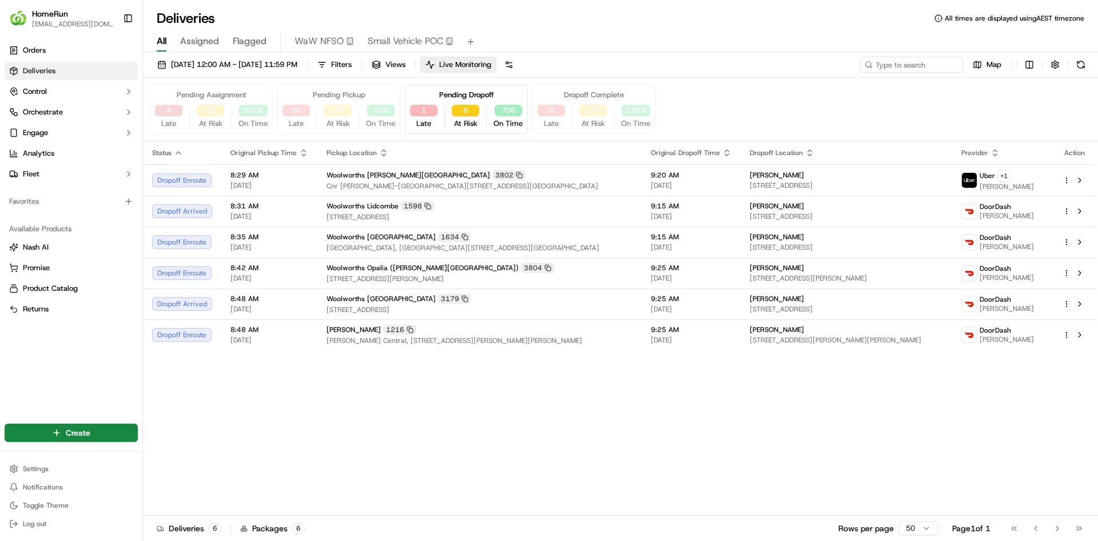
click at [162, 106] on button "4" at bounding box center [168, 110] width 27 height 11
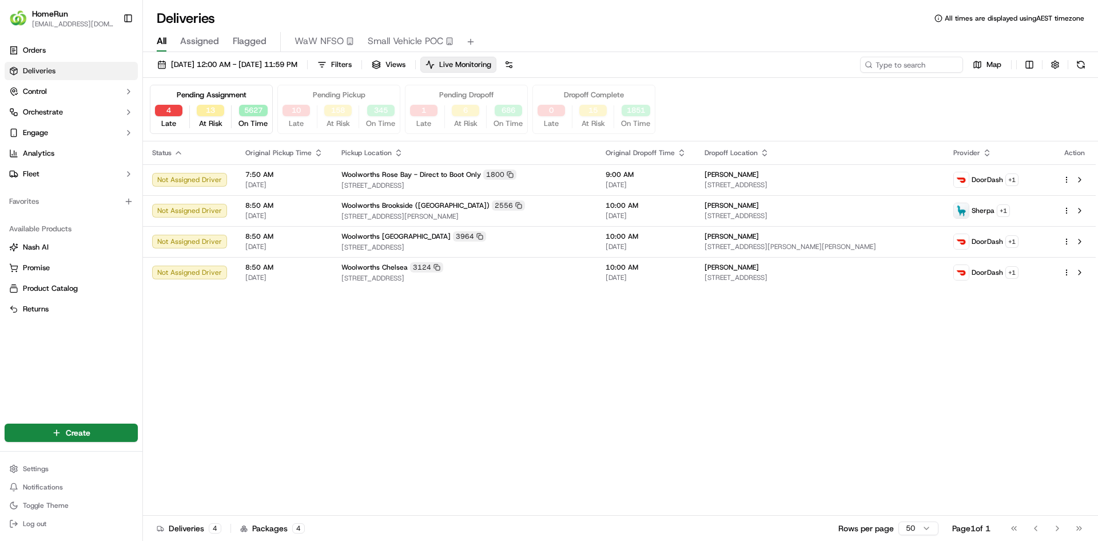
drag, startPoint x: 162, startPoint y: 106, endPoint x: 148, endPoint y: 95, distance: 18.3
click at [148, 95] on div "Pending Assignment 4 Late 13 At Risk 5627 On Time Pending Pickup 10 Late 158 At…" at bounding box center [620, 110] width 955 height 64
click at [202, 118] on span "At Risk" at bounding box center [210, 123] width 23 height 10
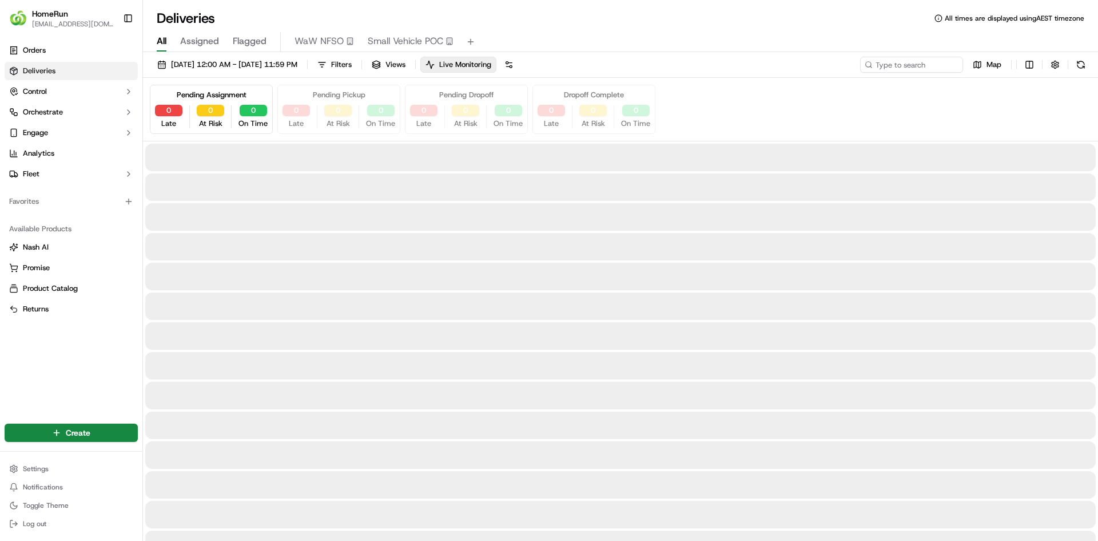
click at [204, 117] on div "0 At Risk" at bounding box center [210, 117] width 37 height 24
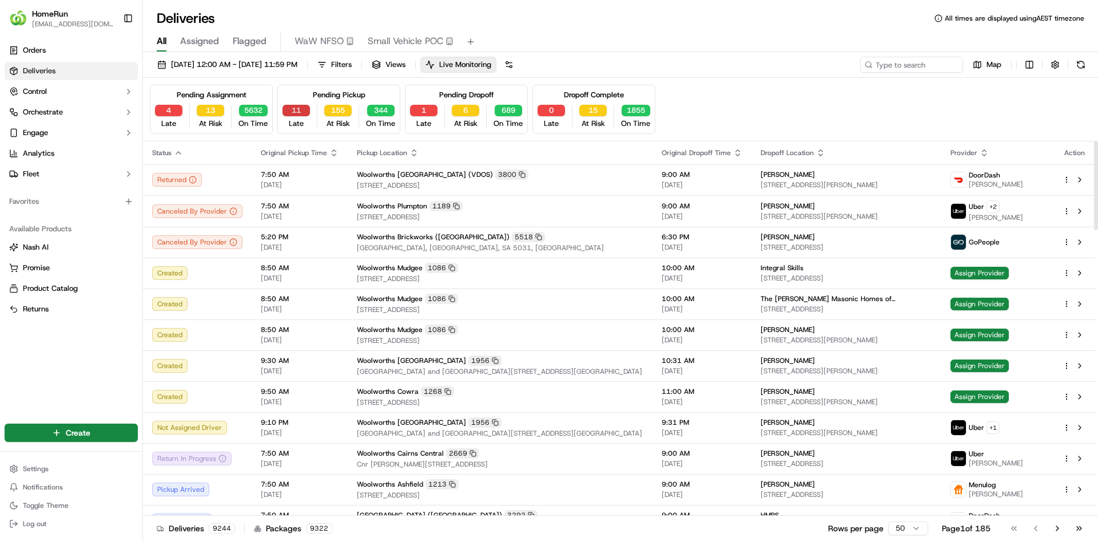
click at [308, 110] on button "11" at bounding box center [296, 110] width 27 height 11
